Goal: Transaction & Acquisition: Purchase product/service

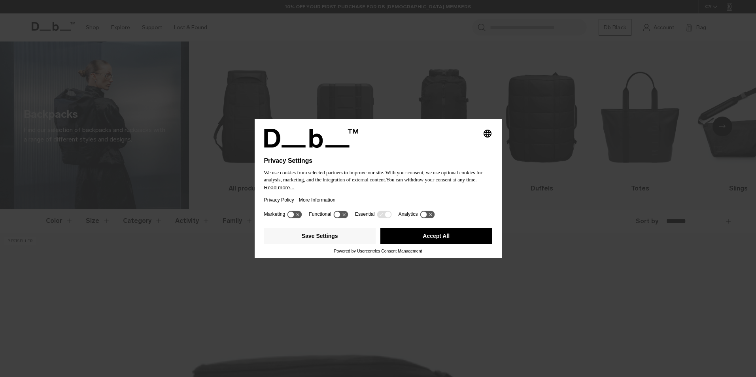
click at [424, 236] on button "Accept All" at bounding box center [436, 236] width 112 height 16
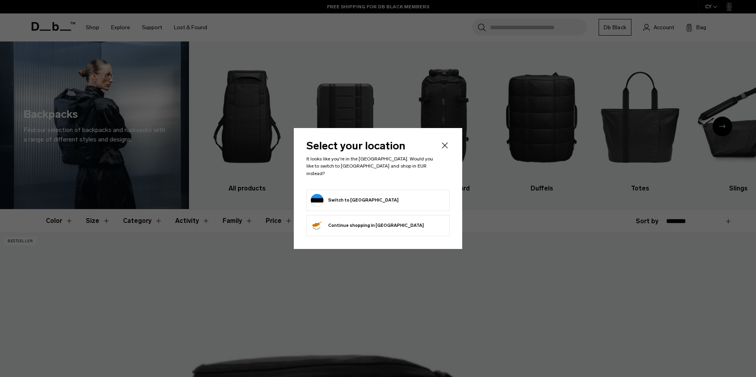
click at [446, 147] on icon "Close" at bounding box center [444, 145] width 9 height 9
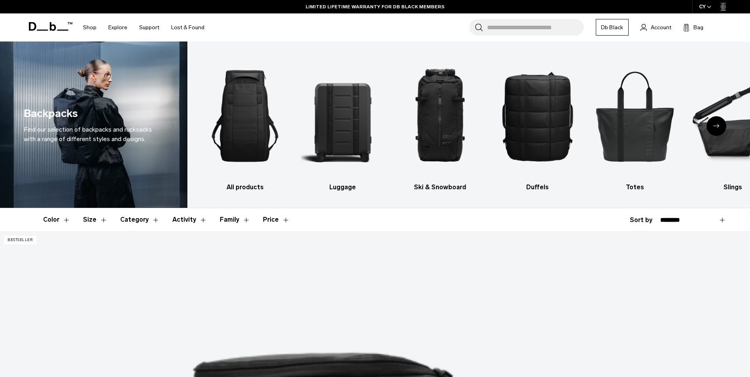
click at [90, 218] on button "Size" at bounding box center [95, 219] width 25 height 23
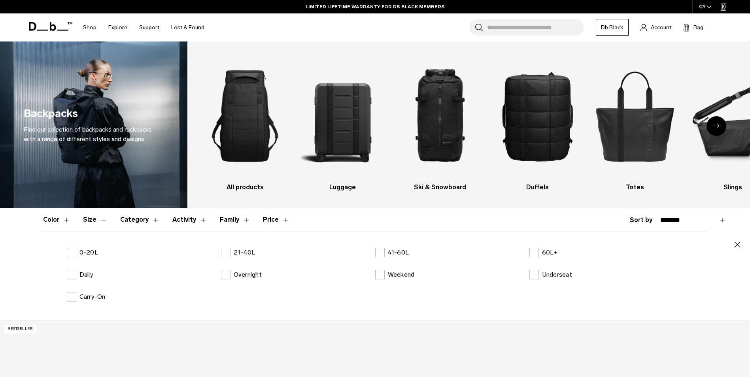
click at [74, 251] on label "0-20L" at bounding box center [82, 252] width 31 height 9
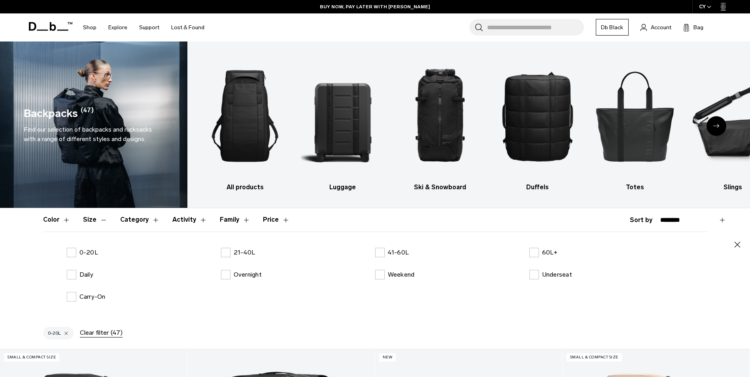
click at [43, 320] on button "submit" at bounding box center [43, 320] width 0 height 0
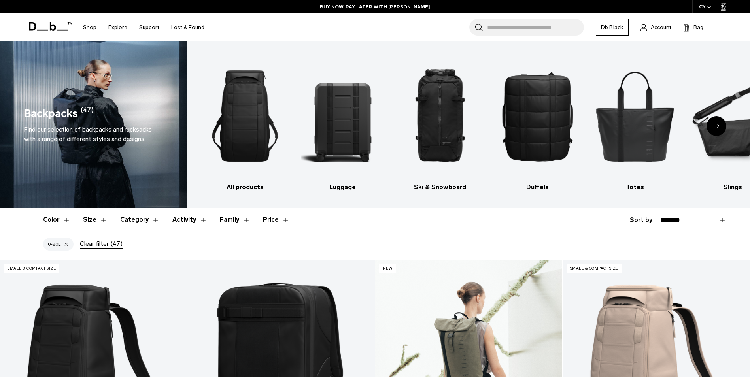
scroll to position [52, 0]
